Goal: Transaction & Acquisition: Purchase product/service

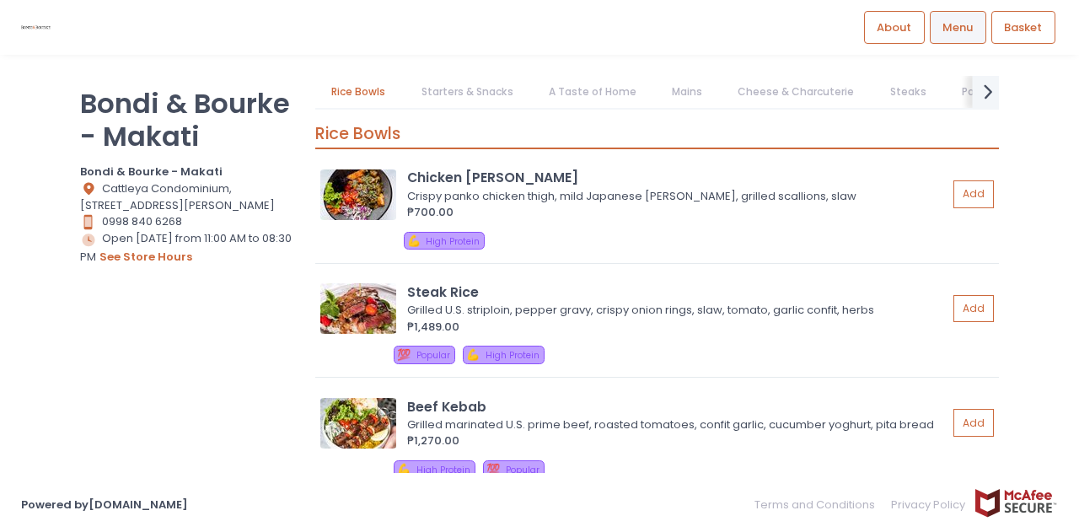
click at [993, 91] on icon "next Created with Sketch." at bounding box center [988, 91] width 24 height 24
click at [574, 90] on link "White Wine" at bounding box center [610, 92] width 93 height 32
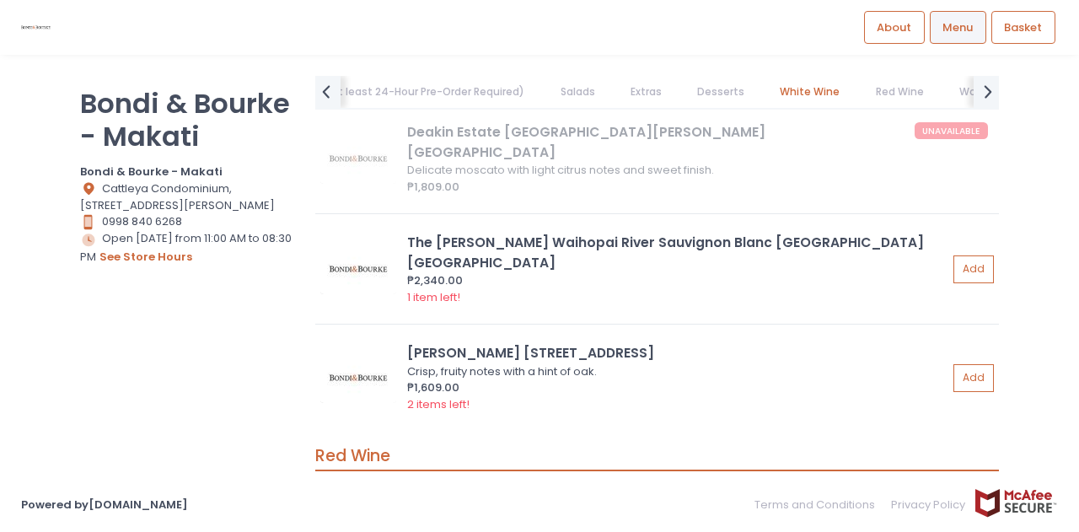
scroll to position [10388, 0]
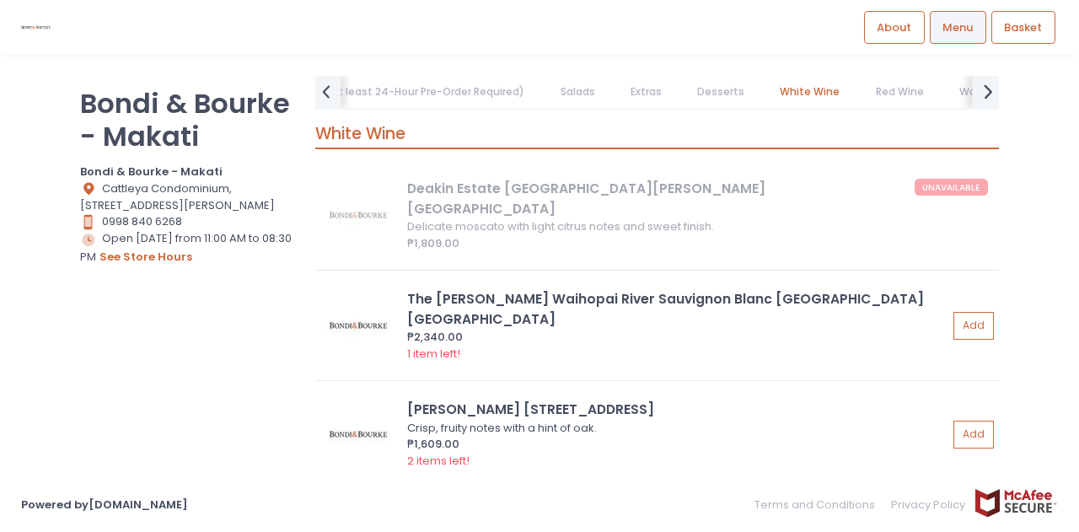
click at [980, 95] on icon "next Created with Sketch." at bounding box center [988, 91] width 24 height 24
click at [959, 20] on span "Menu" at bounding box center [957, 27] width 30 height 17
click at [815, 90] on link "Softdrinks" at bounding box center [854, 92] width 86 height 32
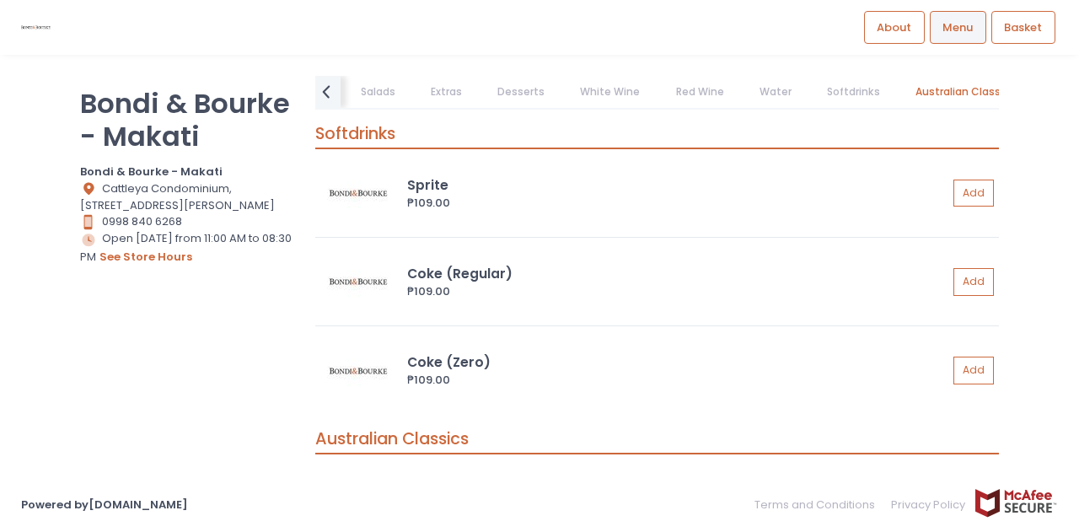
scroll to position [11462, 0]
click at [757, 95] on link "Water" at bounding box center [775, 92] width 65 height 32
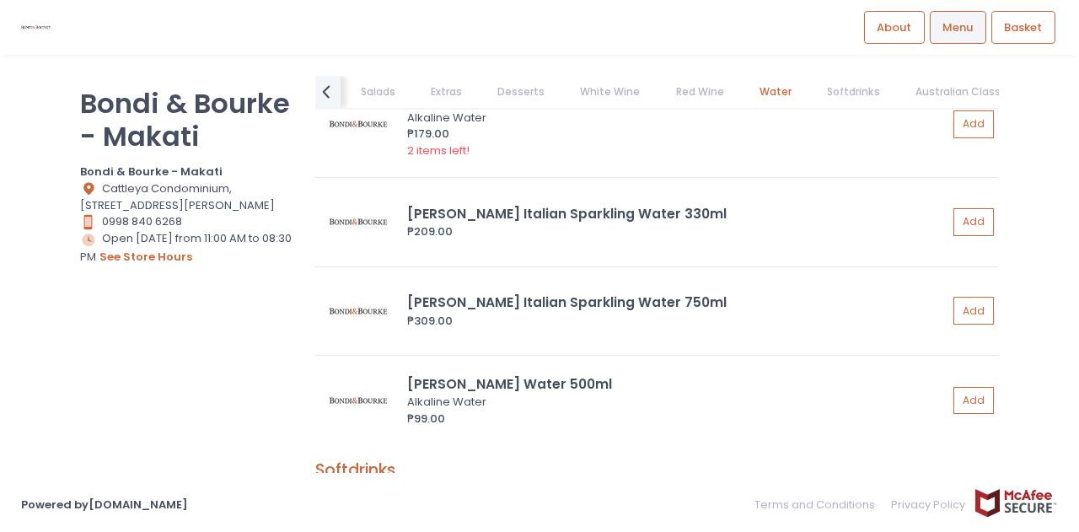
scroll to position [11048, 0]
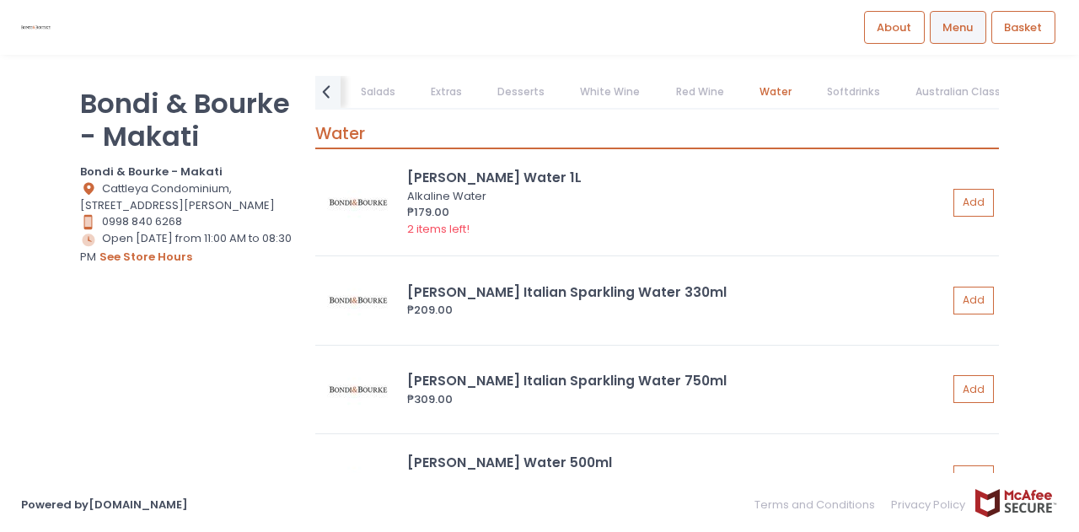
click at [692, 97] on link "Red Wine" at bounding box center [699, 92] width 81 height 32
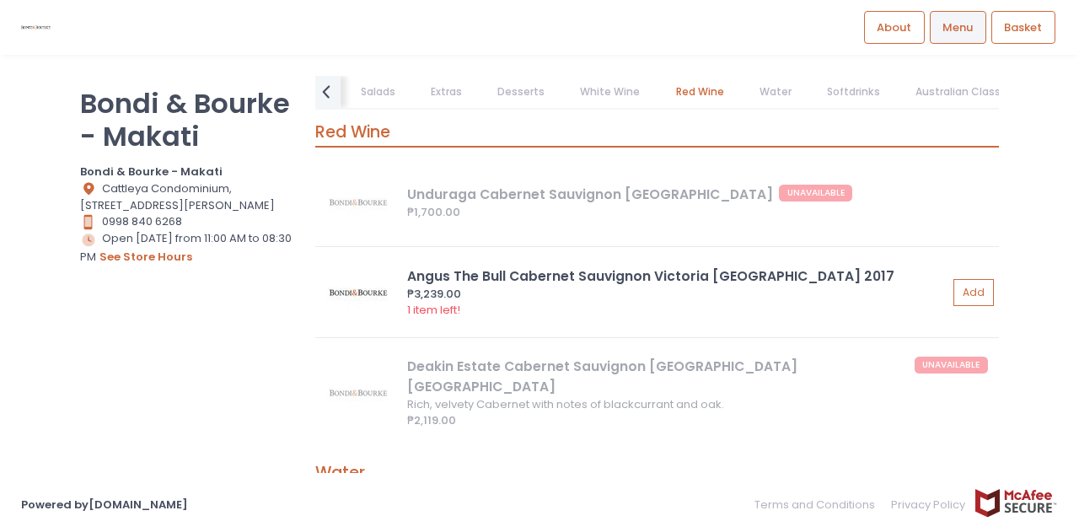
scroll to position [10727, 0]
click at [422, 90] on link "Extras" at bounding box center [446, 92] width 64 height 32
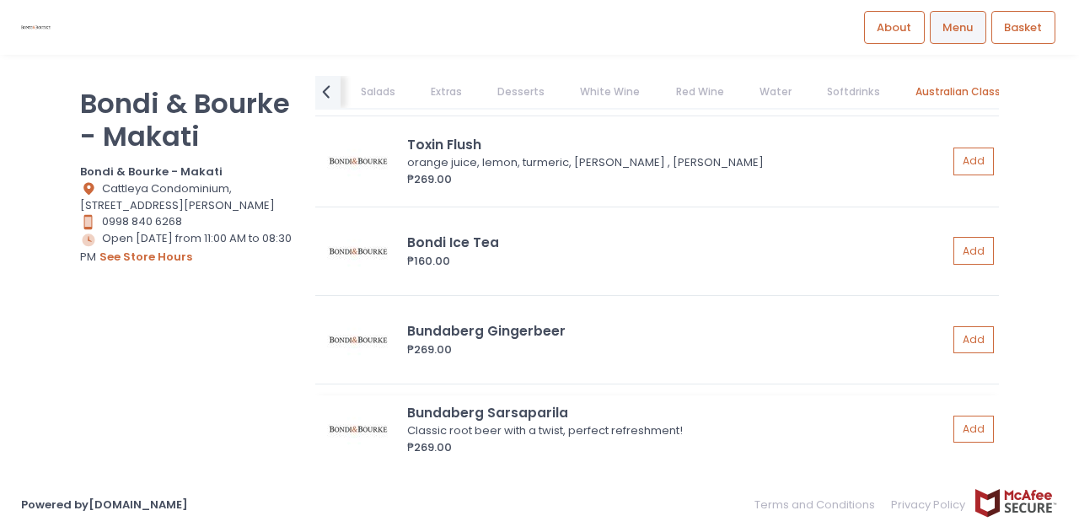
scroll to position [11806, 0]
